Goal: Information Seeking & Learning: Learn about a topic

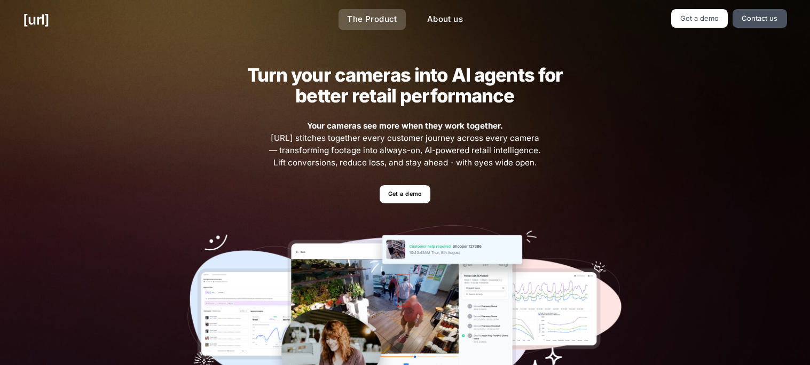
click at [366, 25] on link "The Product" at bounding box center [372, 19] width 67 height 21
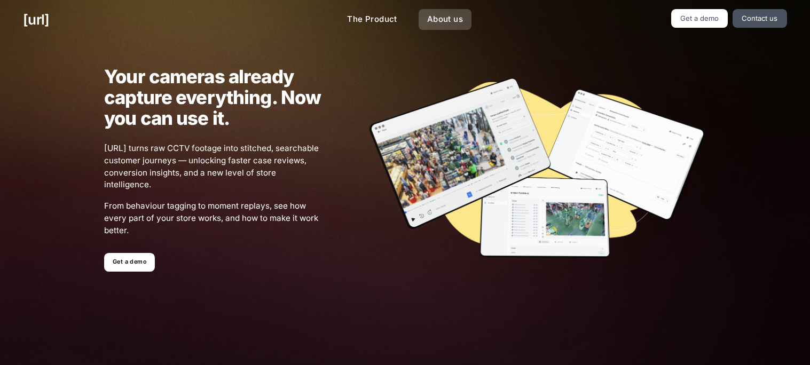
click at [454, 15] on link "About us" at bounding box center [445, 19] width 53 height 21
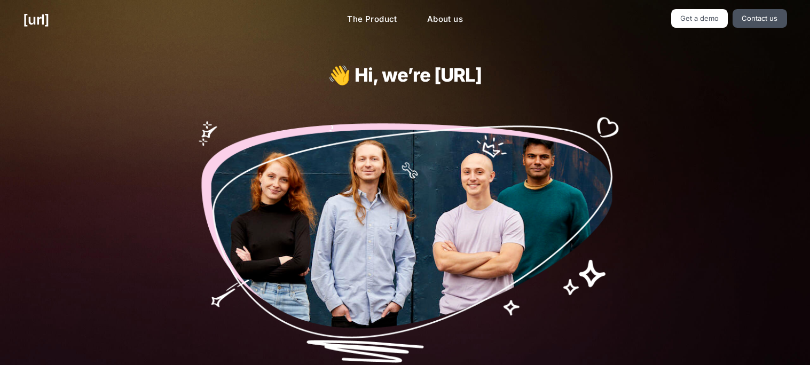
click at [332, 152] on img at bounding box center [405, 234] width 435 height 255
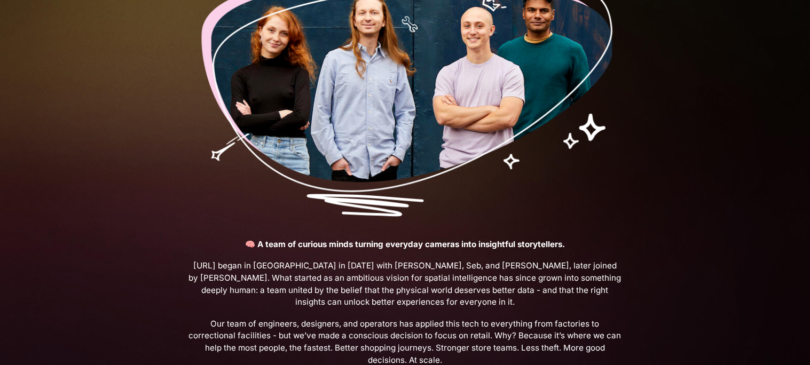
click at [338, 210] on img at bounding box center [405, 88] width 435 height 255
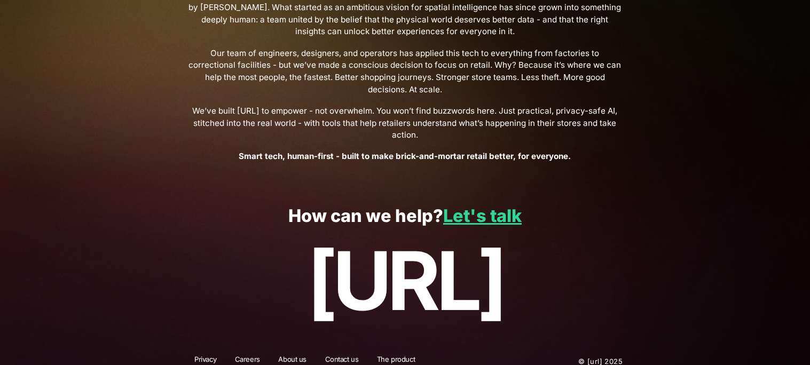
click at [434, 274] on p "[URL]" at bounding box center [405, 281] width 764 height 91
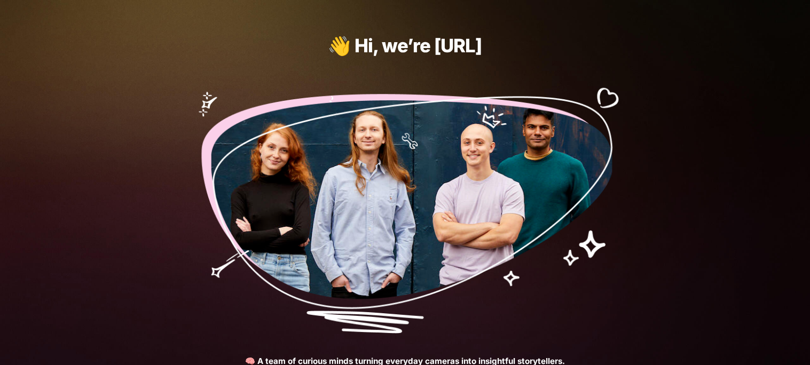
scroll to position [0, 0]
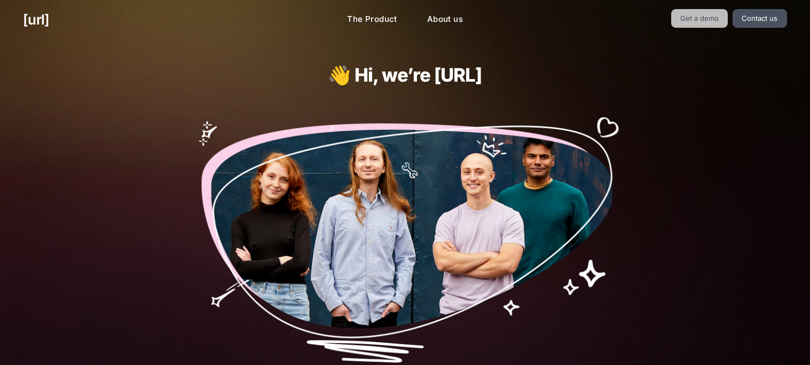
click at [716, 24] on link "Get a demo" at bounding box center [700, 18] width 57 height 19
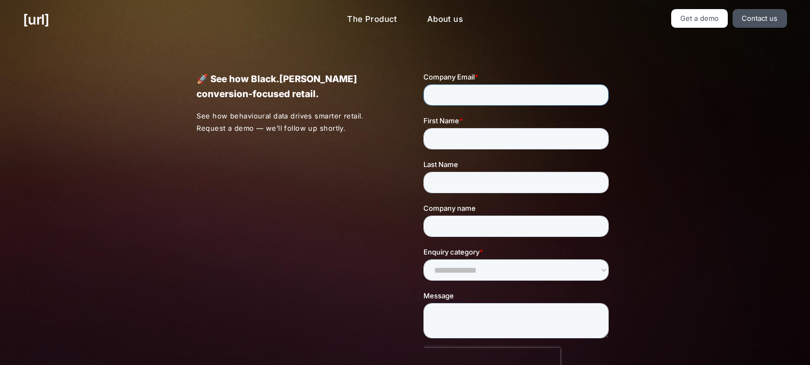
click at [521, 92] on input "Company Email *" at bounding box center [516, 94] width 185 height 21
type input "*"
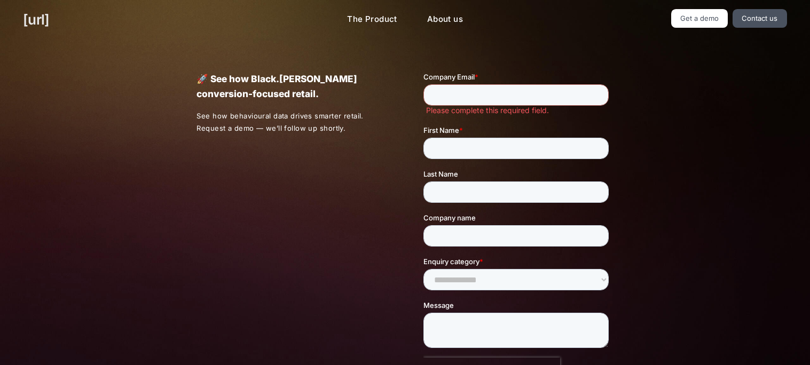
click at [38, 28] on link "[URL]" at bounding box center [36, 19] width 26 height 21
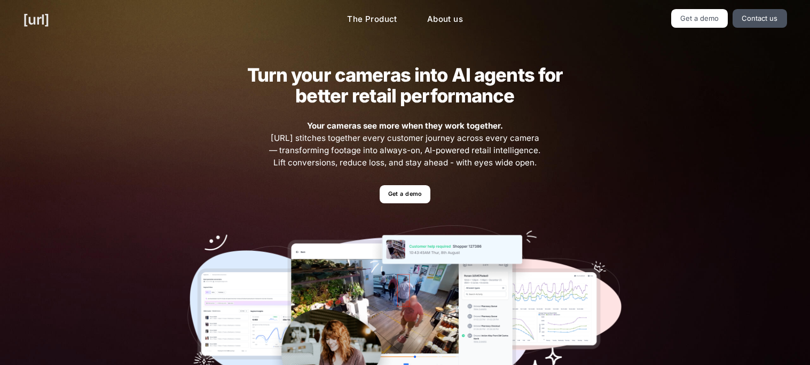
click at [38, 28] on link "[URL]" at bounding box center [36, 19] width 26 height 21
